Goal: Task Accomplishment & Management: Complete application form

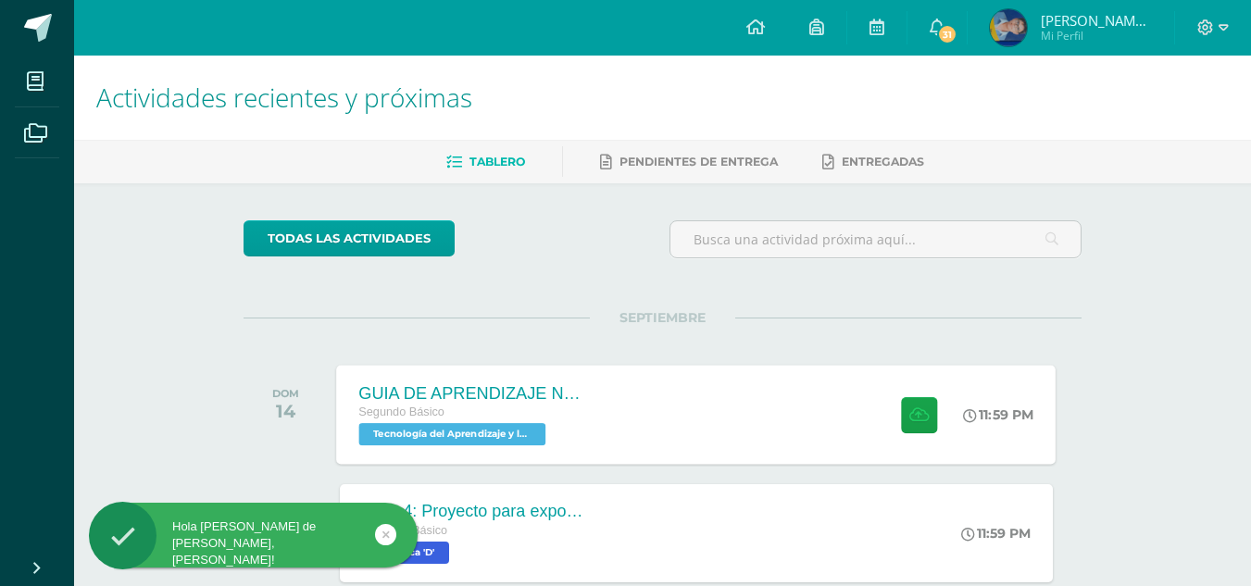
click at [699, 420] on div "GUIA DE APRENDIZAJE NO 3 Segundo Básico Tecnología del Aprendizaje y la Comunic…" at bounding box center [697, 414] width 720 height 99
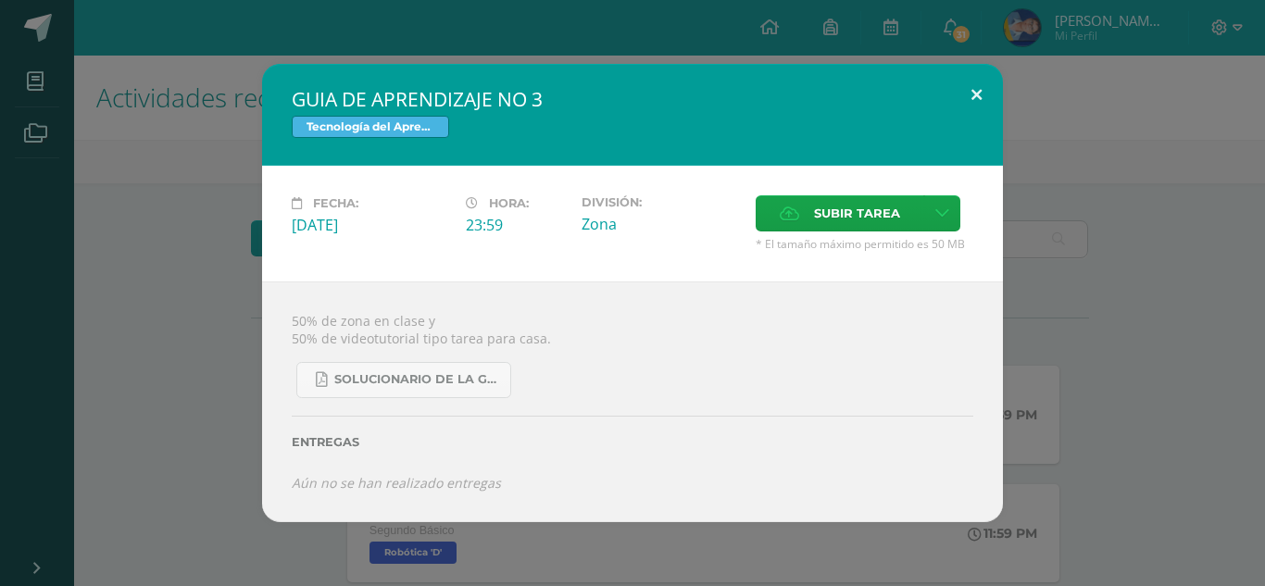
click at [978, 96] on button at bounding box center [976, 95] width 53 height 63
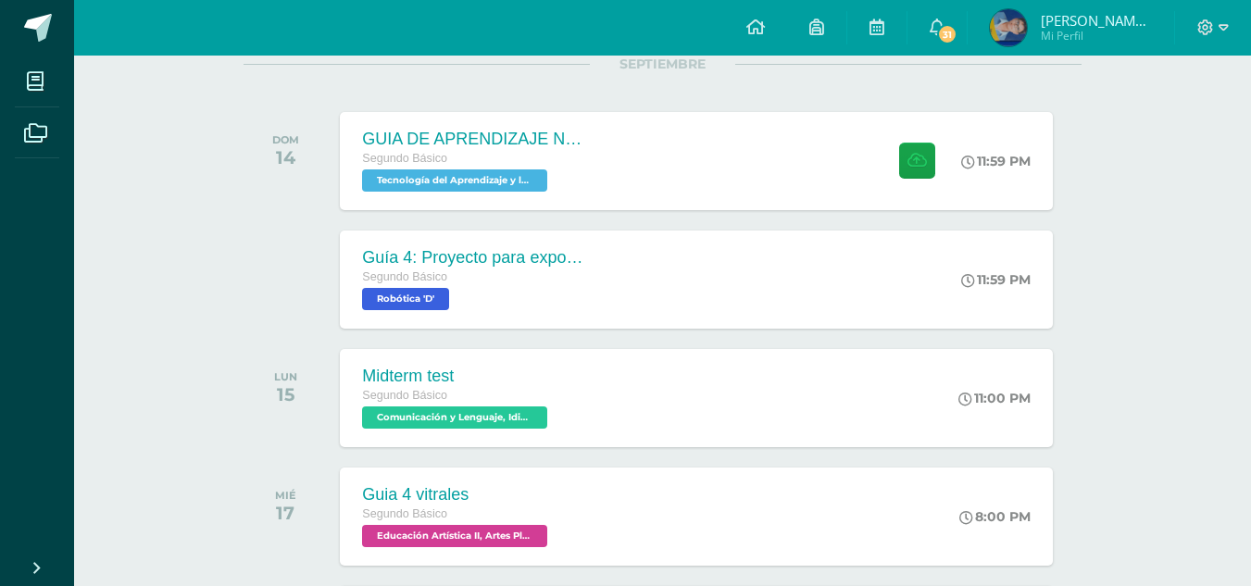
scroll to position [512, 0]
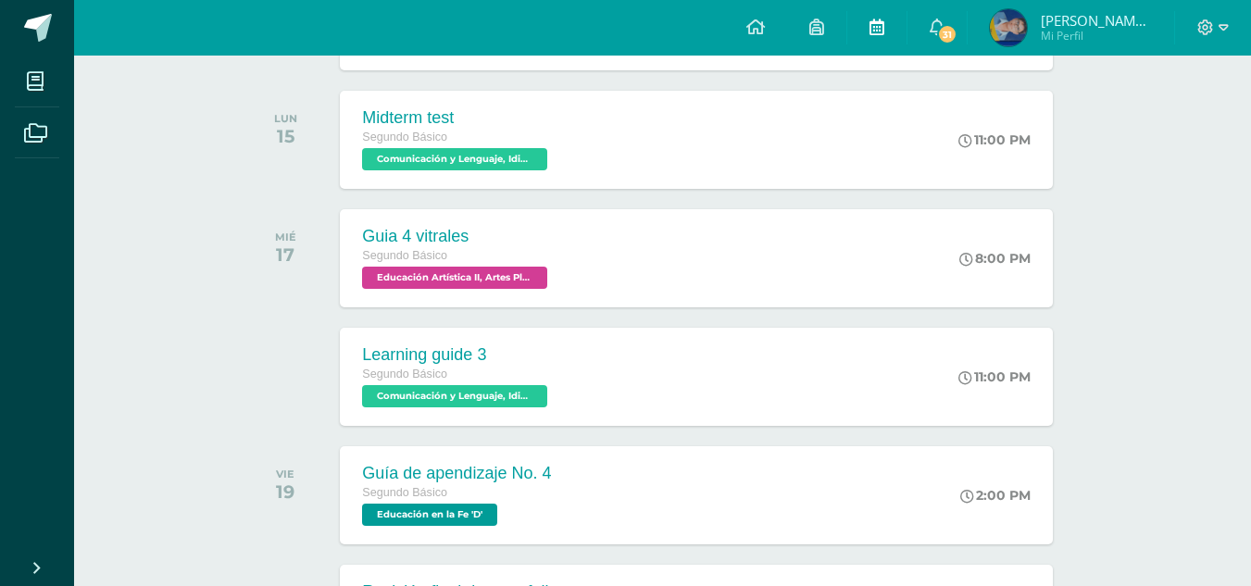
click at [859, 31] on link at bounding box center [876, 28] width 59 height 56
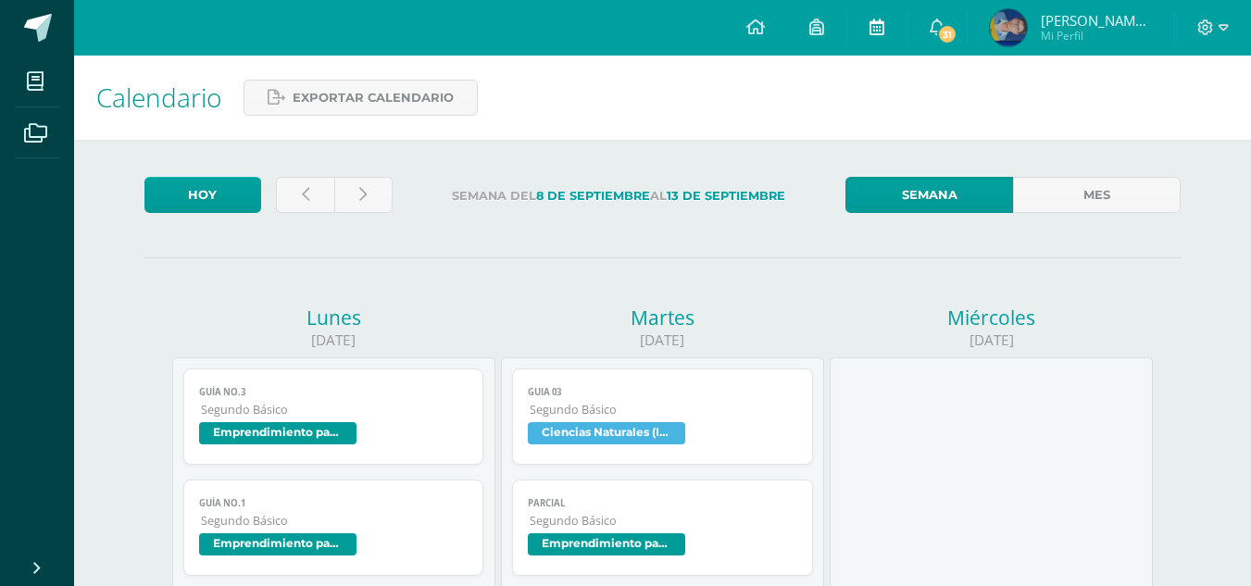
click at [868, 27] on link at bounding box center [876, 28] width 59 height 56
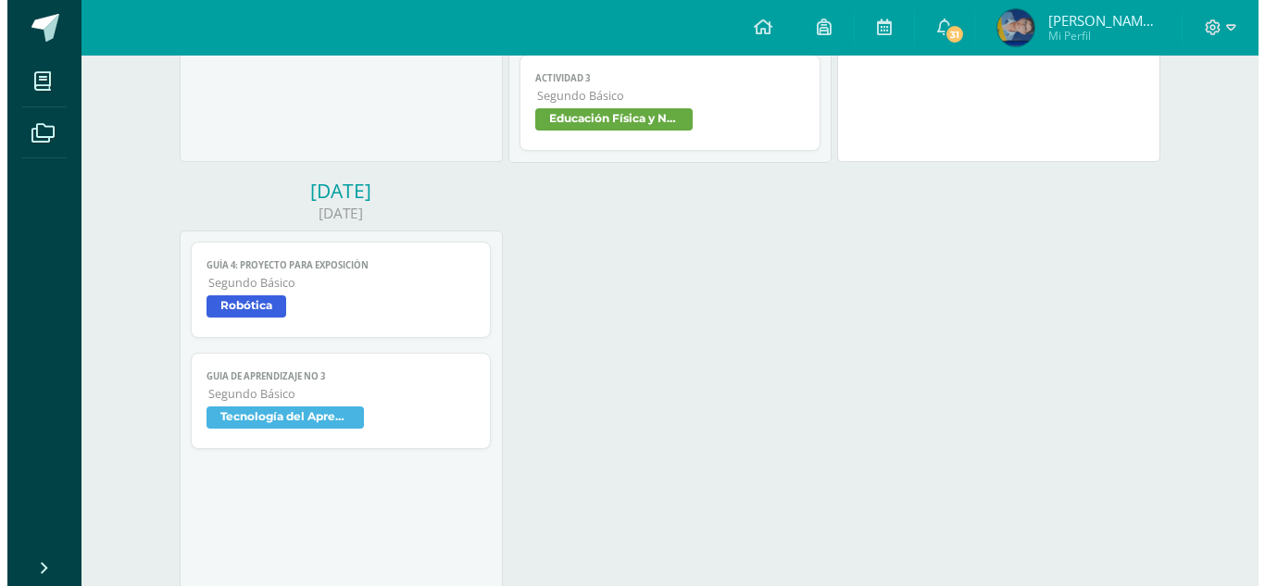
scroll to position [1415, 0]
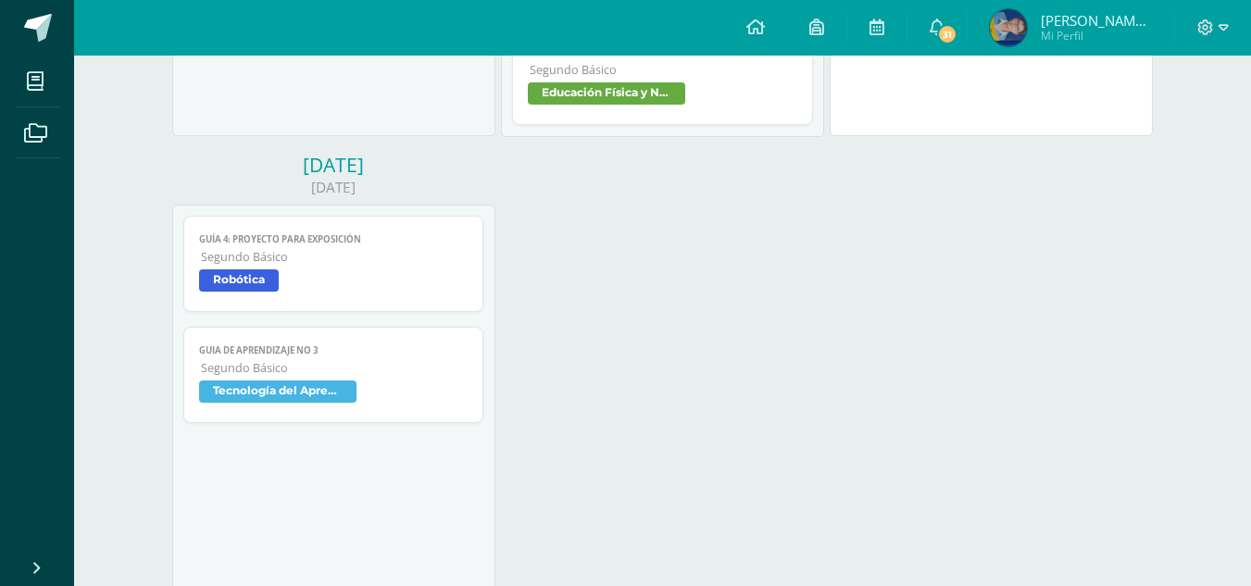
click at [399, 323] on div "Guía 4: Proyecto para exposición Robótica Cargando contenido Guía 4: Proyecto p…" at bounding box center [333, 319] width 301 height 207
click at [412, 361] on span "Segundo Básico" at bounding box center [335, 368] width 268 height 16
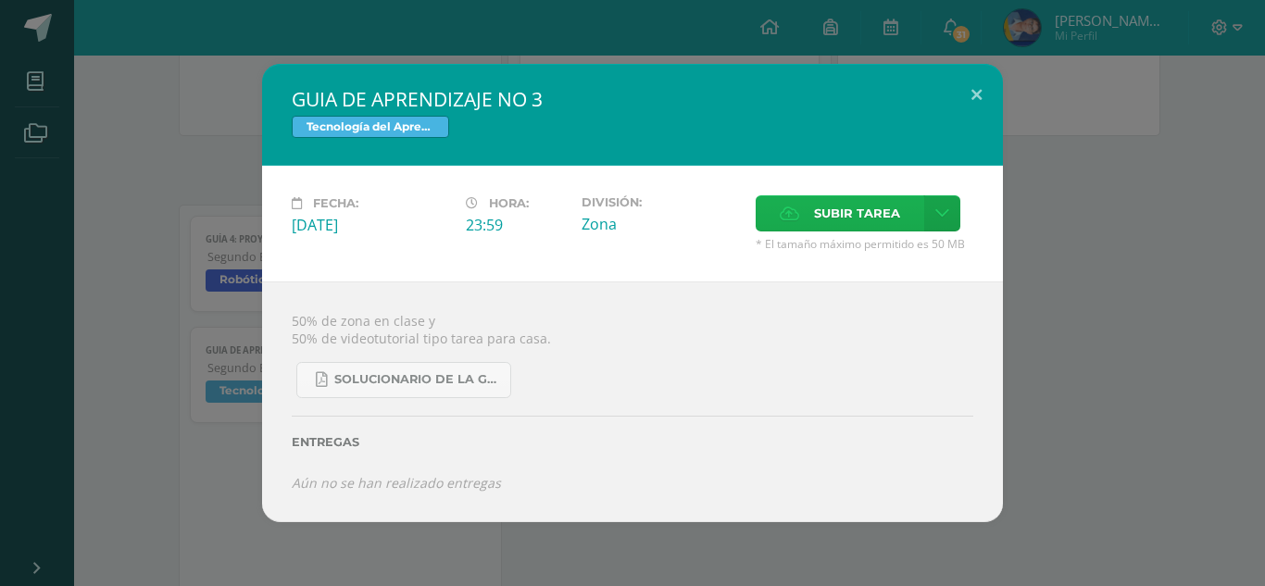
click at [862, 202] on span "Subir tarea" at bounding box center [857, 213] width 86 height 34
click at [0, 0] on input "Subir tarea" at bounding box center [0, 0] width 0 height 0
